Goal: Navigation & Orientation: Find specific page/section

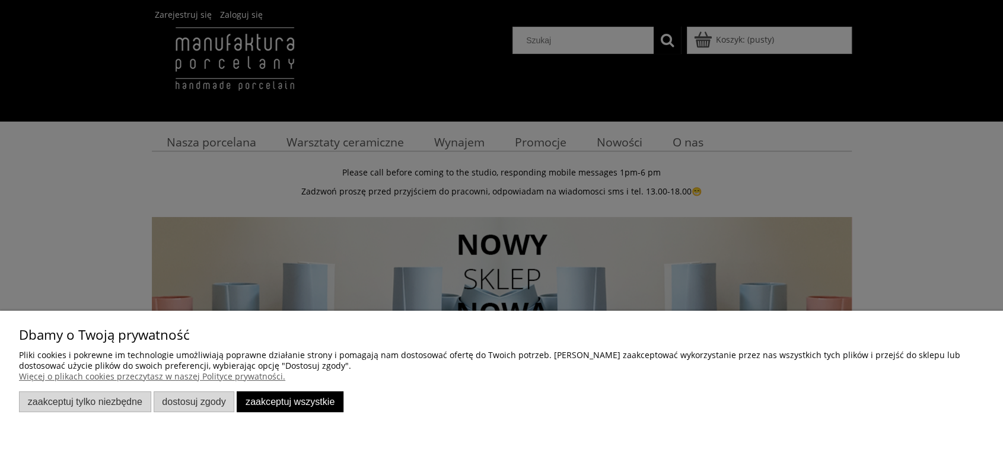
click at [923, 185] on div at bounding box center [501, 234] width 1003 height 469
click at [254, 402] on button "Zaakceptuj wszystkie" at bounding box center [290, 402] width 107 height 21
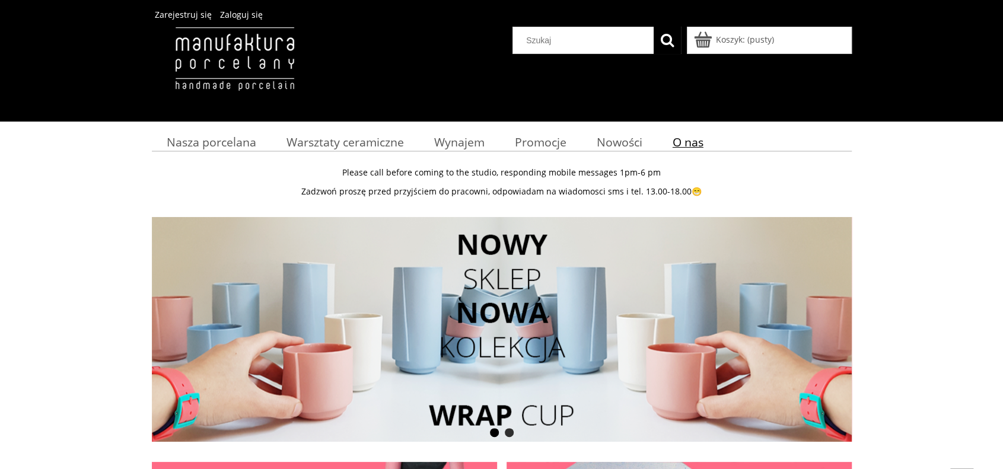
click at [692, 146] on span "O nas" at bounding box center [688, 142] width 31 height 16
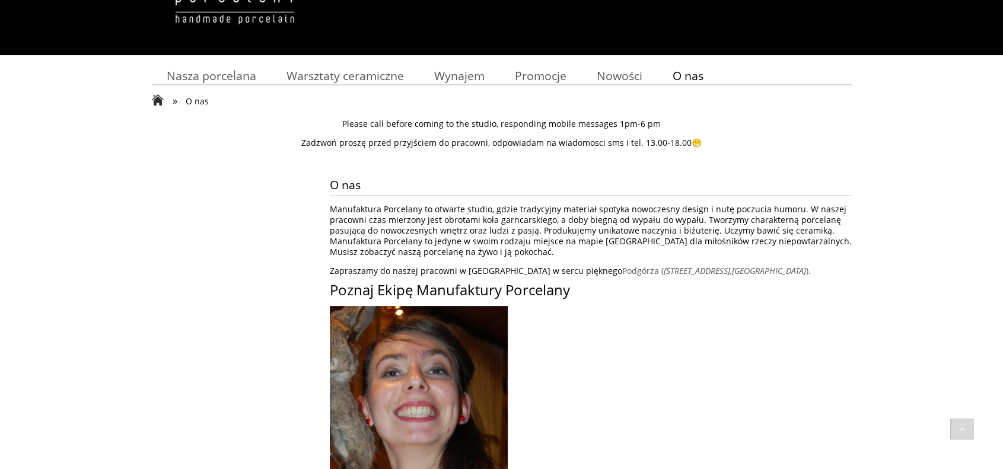
scroll to position [59, 0]
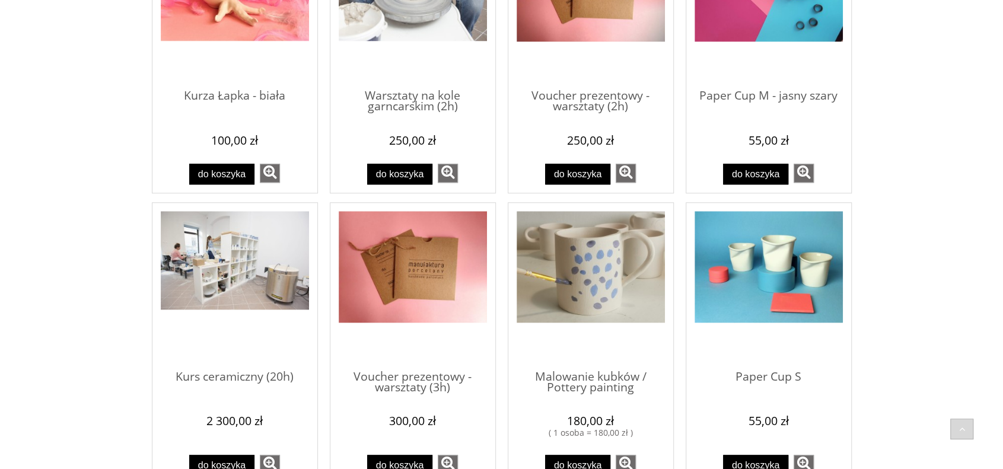
scroll to position [771, 0]
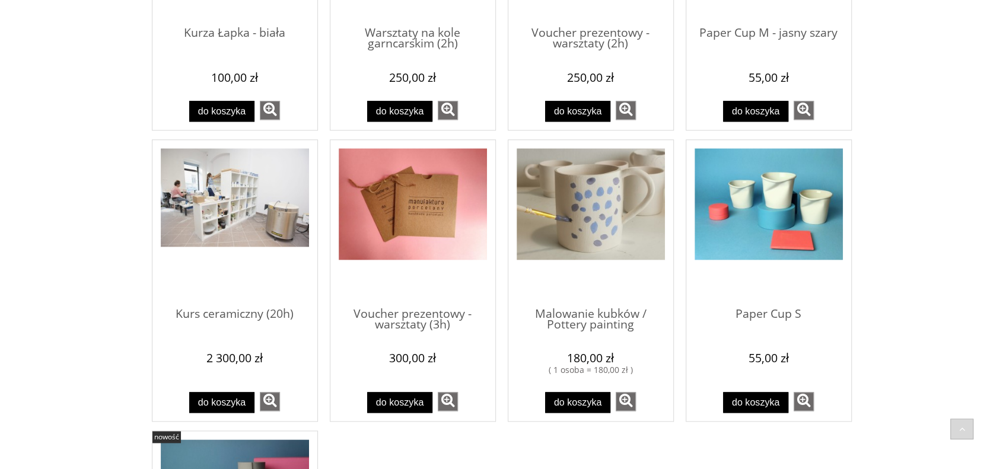
click at [619, 219] on img "Przejdź do produktu Malowanie kubków / Pottery painting" at bounding box center [591, 204] width 148 height 112
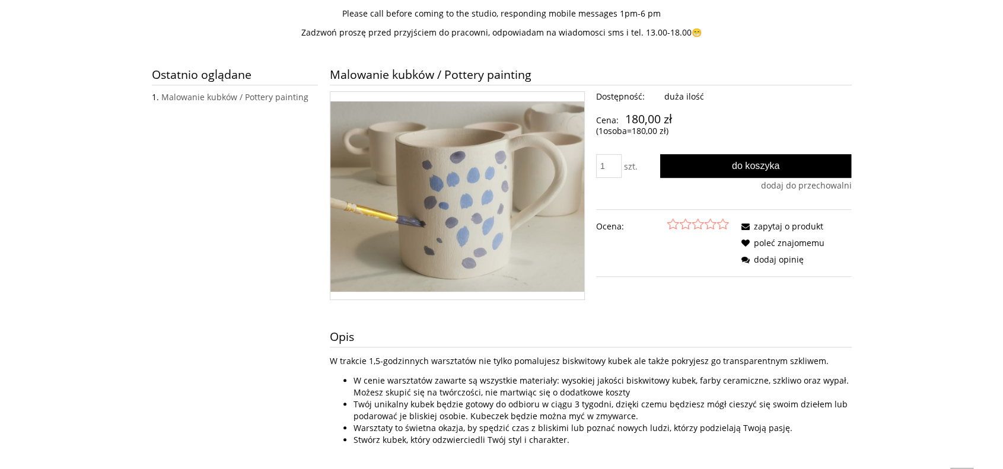
scroll to position [178, 0]
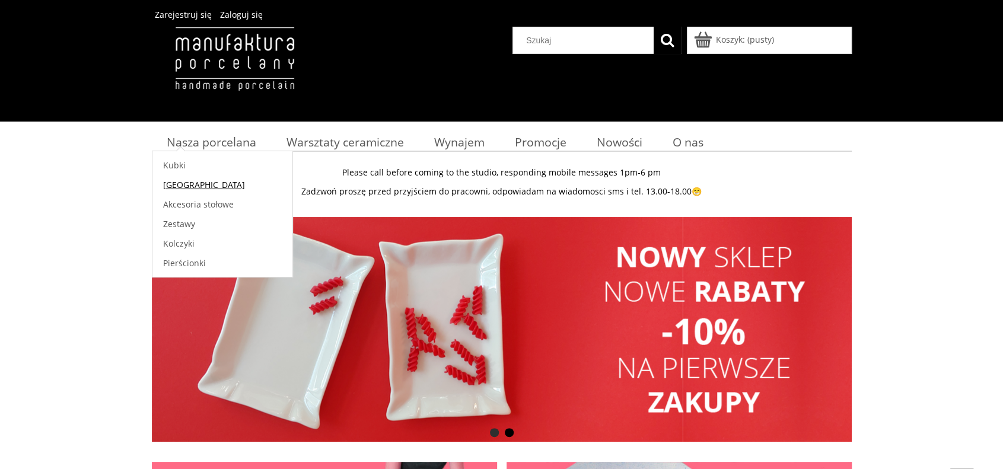
click at [174, 182] on span "[GEOGRAPHIC_DATA]" at bounding box center [204, 184] width 82 height 11
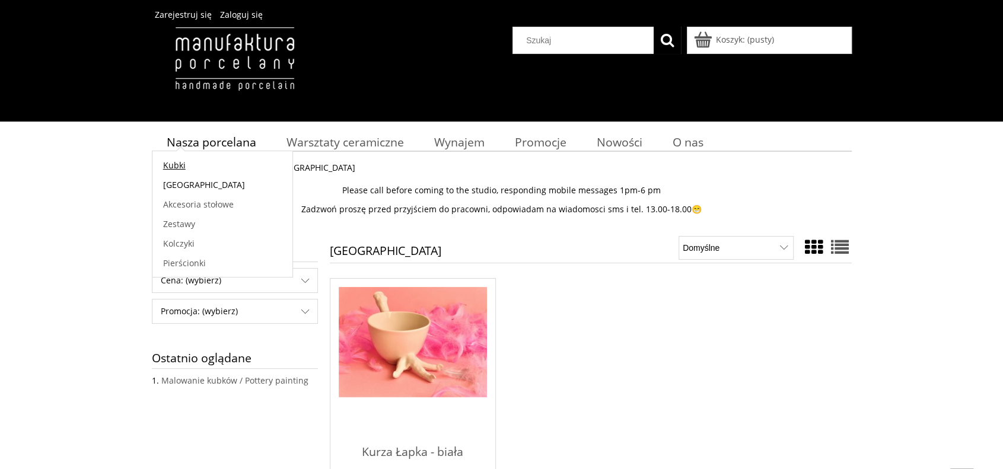
click at [180, 160] on span "Kubki" at bounding box center [174, 165] width 23 height 11
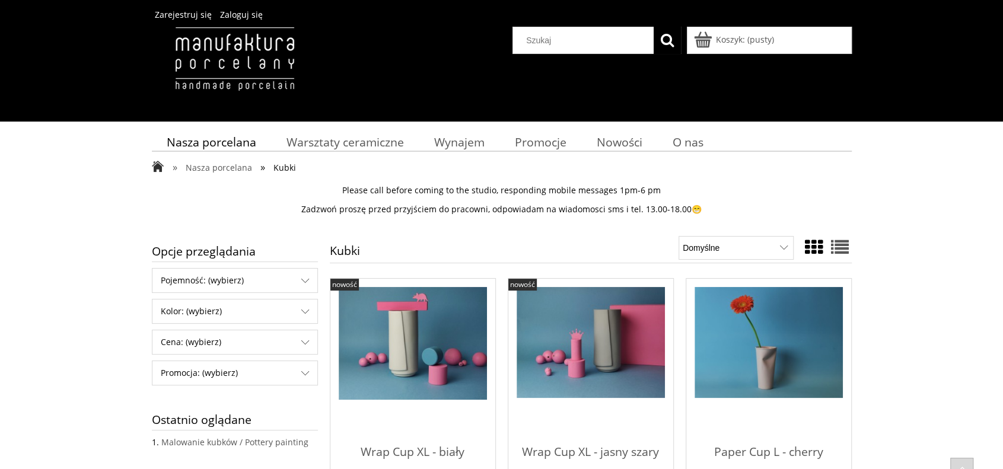
drag, startPoint x: 255, startPoint y: 252, endPoint x: 265, endPoint y: -33, distance: 285.6
